Goal: Use online tool/utility: Utilize a website feature to perform a specific function

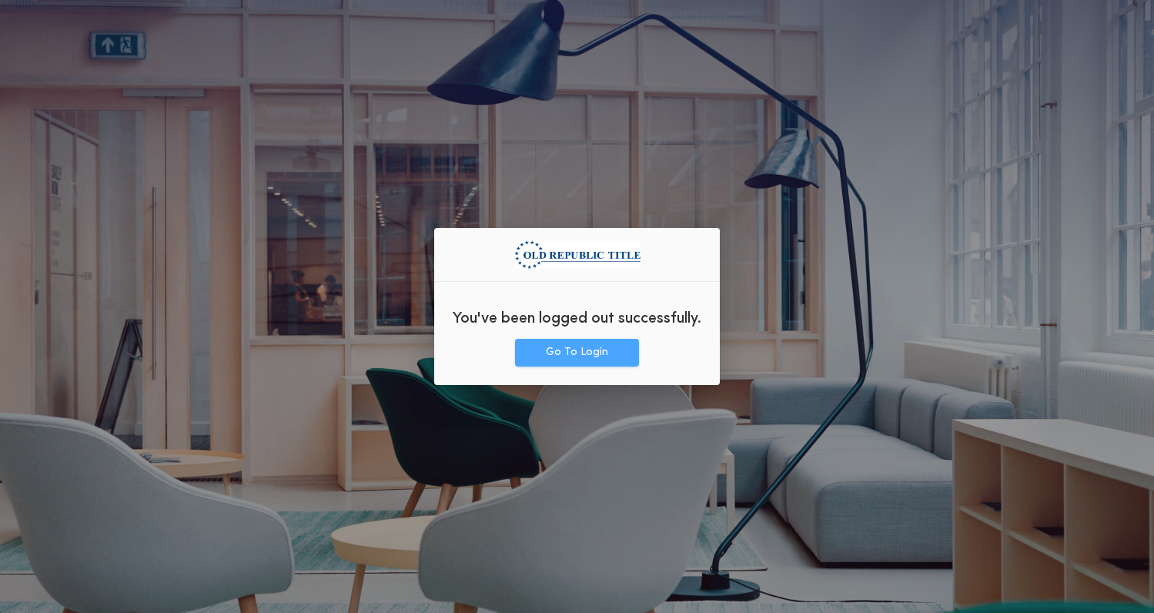
click at [581, 356] on button "Go To Login" at bounding box center [577, 353] width 124 height 28
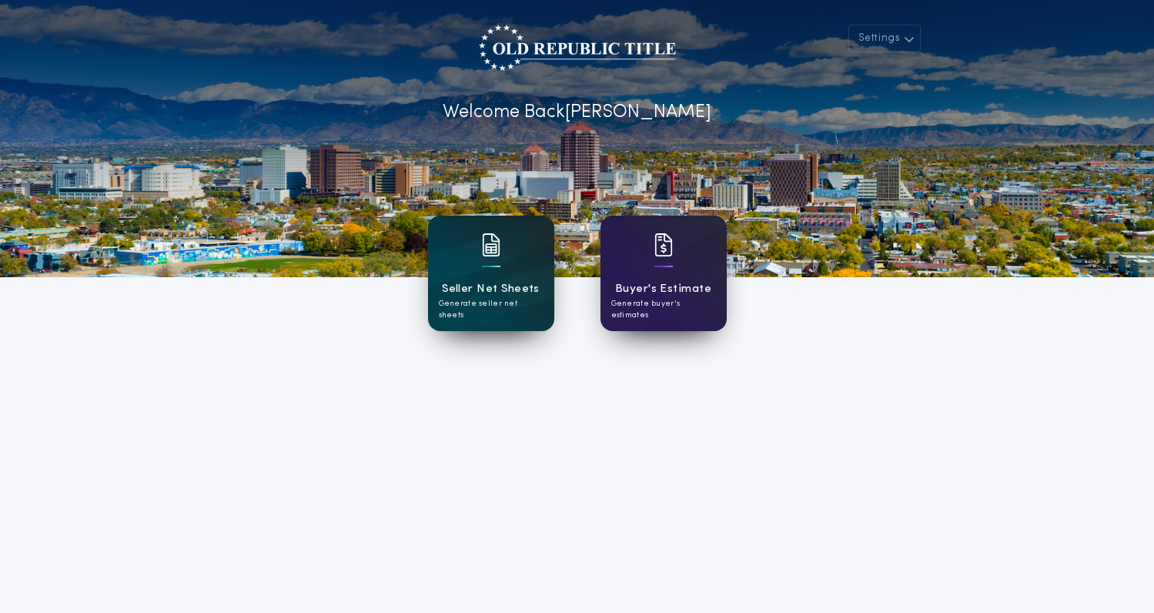
click at [487, 302] on p "Generate seller net sheets" at bounding box center [491, 309] width 105 height 23
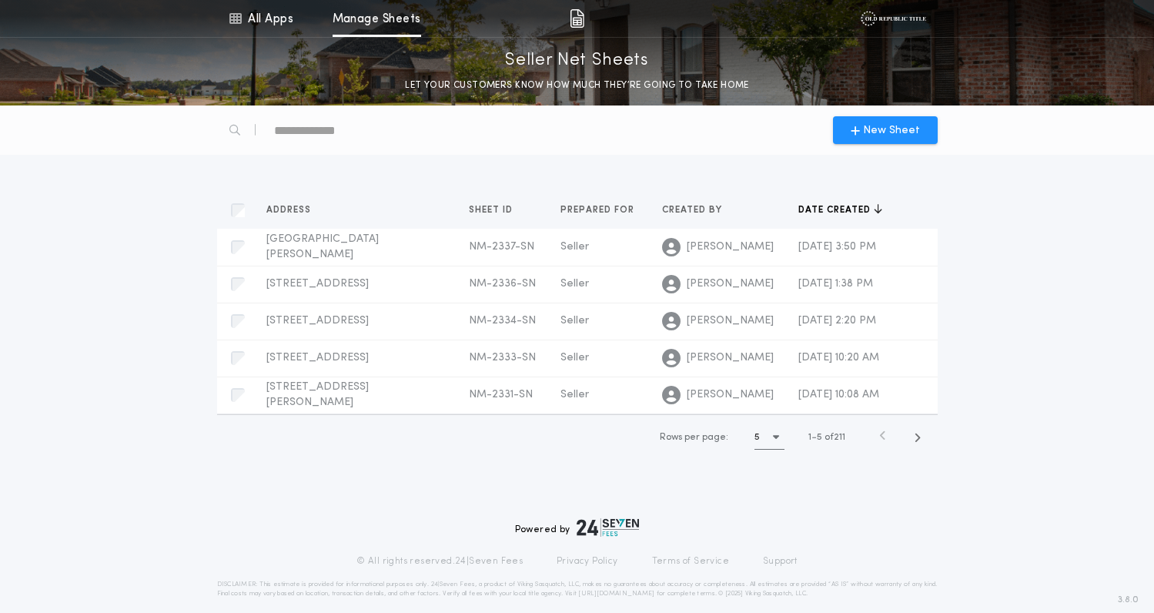
click at [343, 108] on div "New Sheet" at bounding box center [577, 129] width 739 height 49
click at [343, 148] on div at bounding box center [316, 130] width 198 height 37
click at [325, 127] on div "text" at bounding box center [340, 130] width 132 height 25
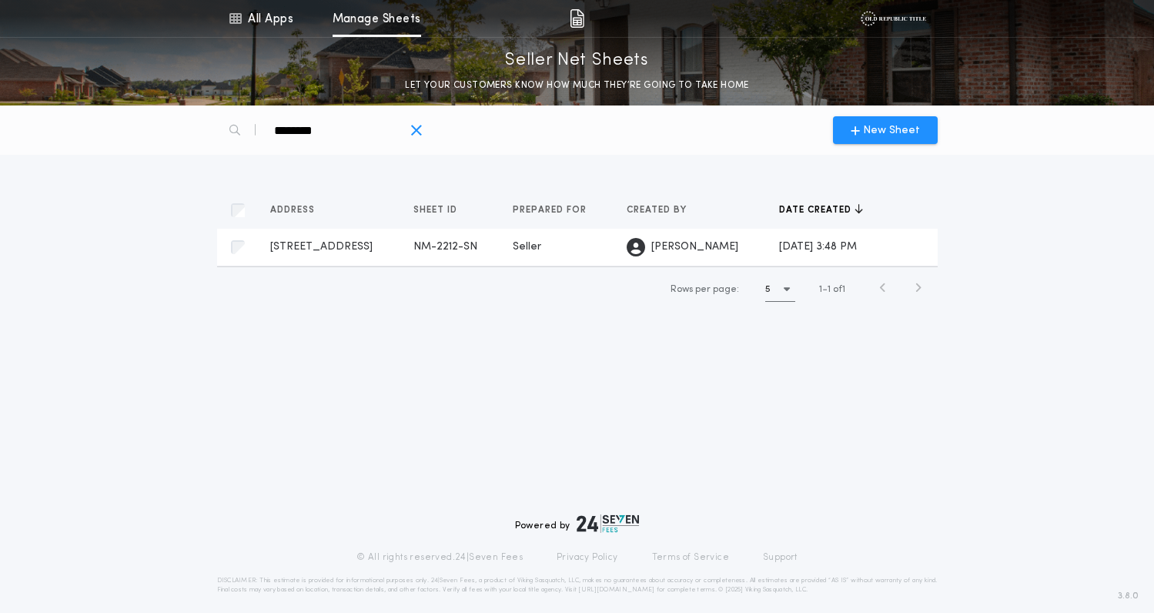
type div "********"
click at [319, 241] on span "[STREET_ADDRESS]" at bounding box center [321, 247] width 102 height 12
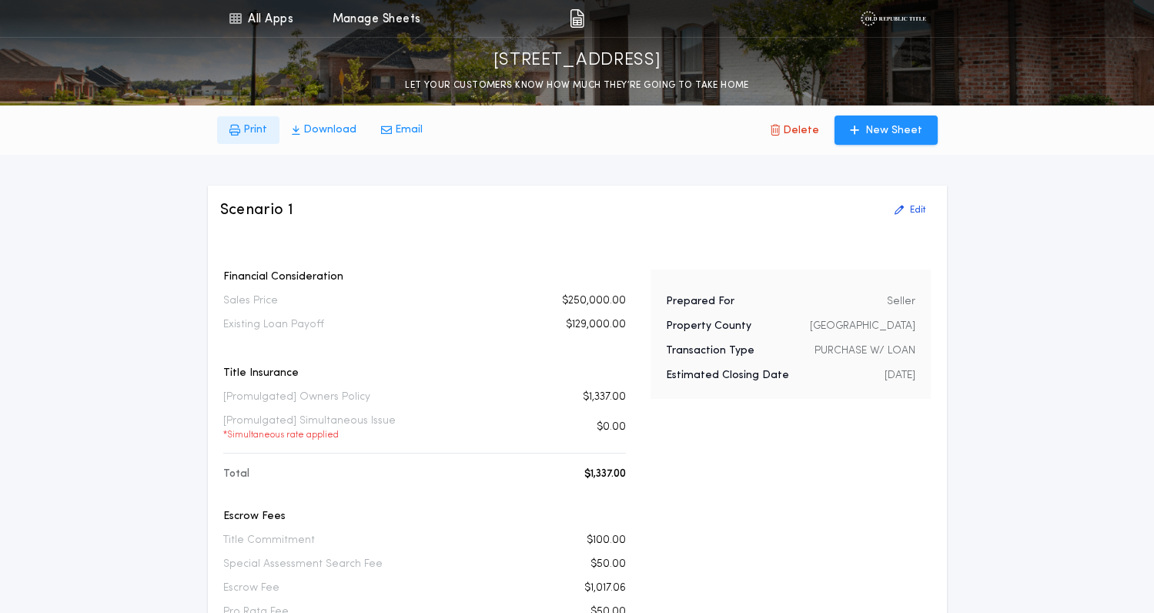
click at [255, 138] on button "Print" at bounding box center [248, 130] width 62 height 28
